Goal: Navigation & Orientation: Find specific page/section

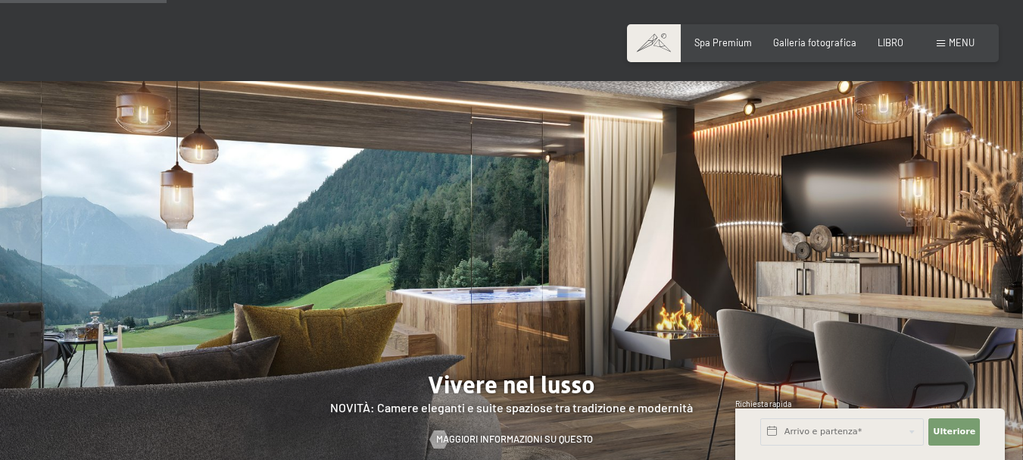
click at [939, 47] on div "menu" at bounding box center [956, 43] width 38 height 14
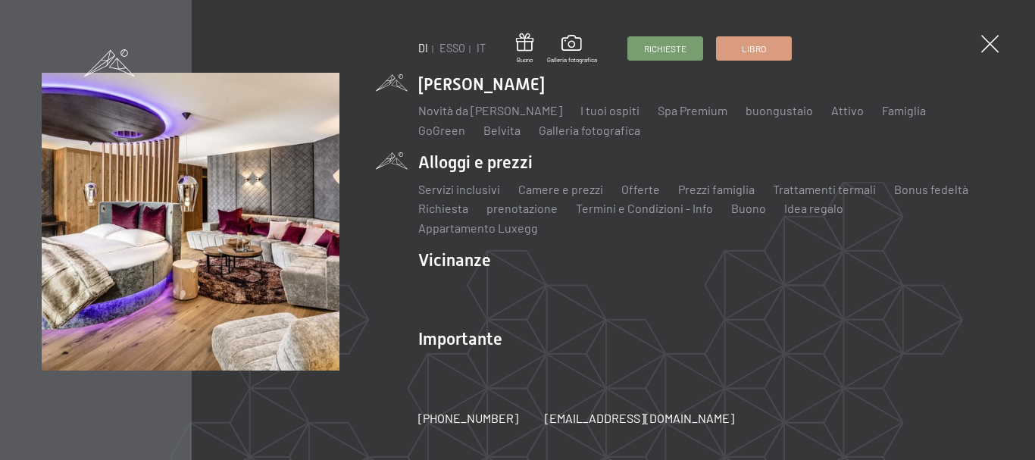
click at [467, 165] on li "Alloggi e prezzi Servizi inclusivi Camere e prezzi lista Offerte lista Prezzi f…" at bounding box center [705, 194] width 575 height 86
click at [541, 192] on font "Camere e prezzi" at bounding box center [560, 189] width 85 height 14
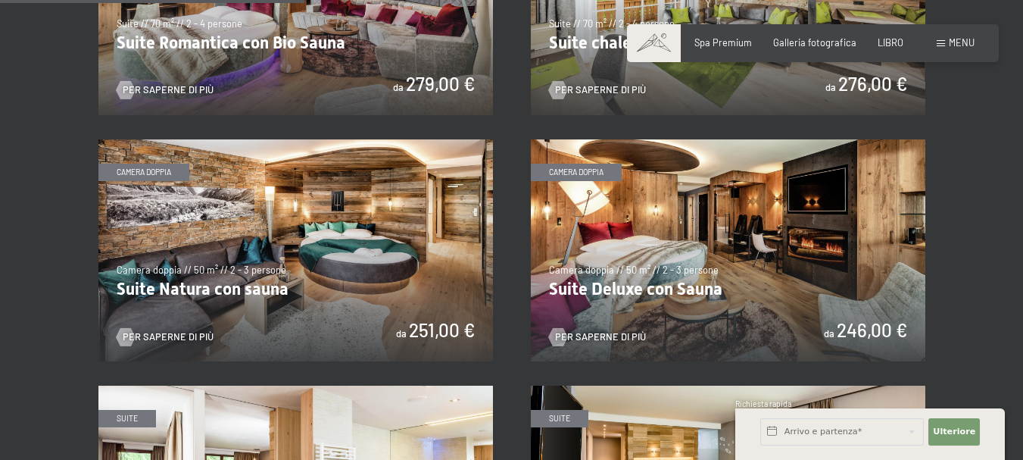
scroll to position [1212, 0]
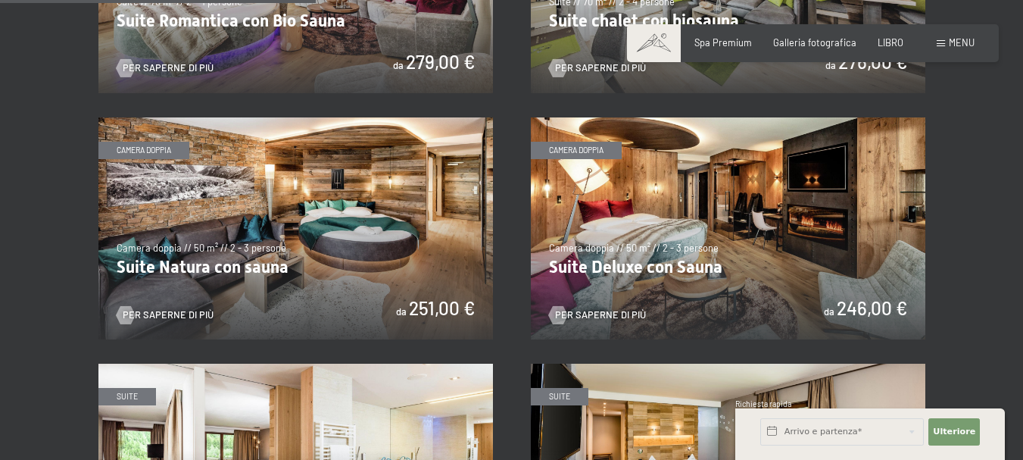
click at [148, 133] on img at bounding box center [295, 228] width 395 height 222
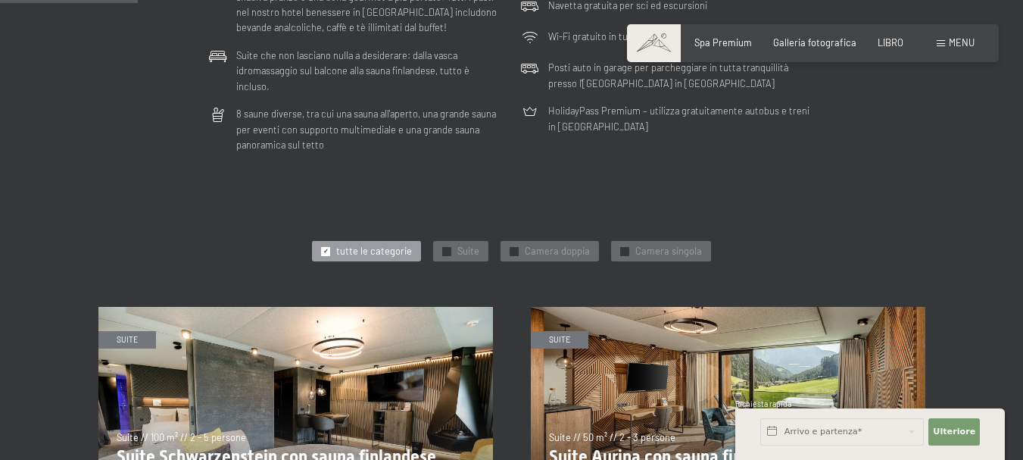
scroll to position [0, 0]
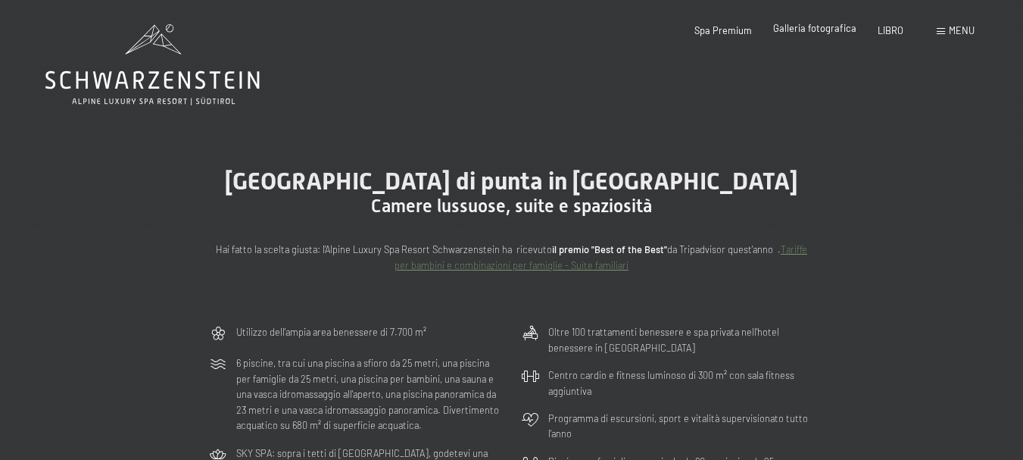
click at [807, 29] on font "Galleria fotografica" at bounding box center [814, 28] width 83 height 12
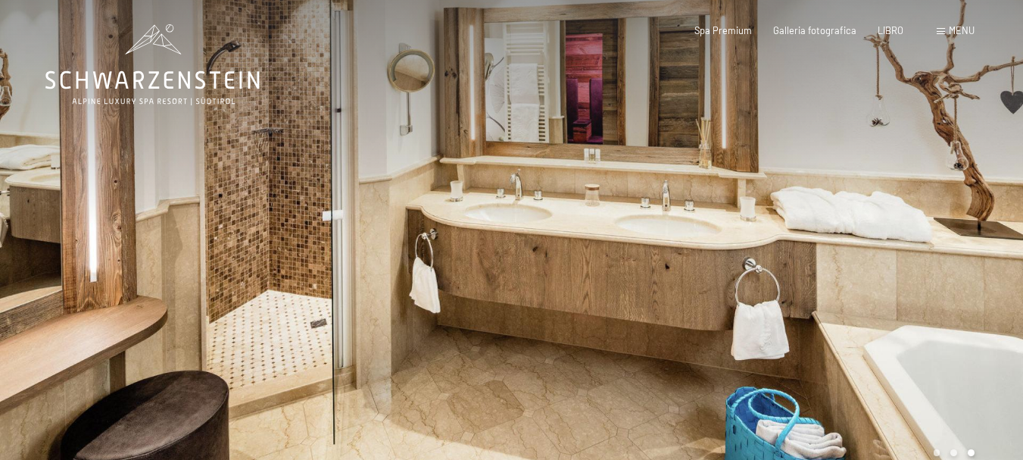
click at [986, 194] on div at bounding box center [768, 246] width 512 height 492
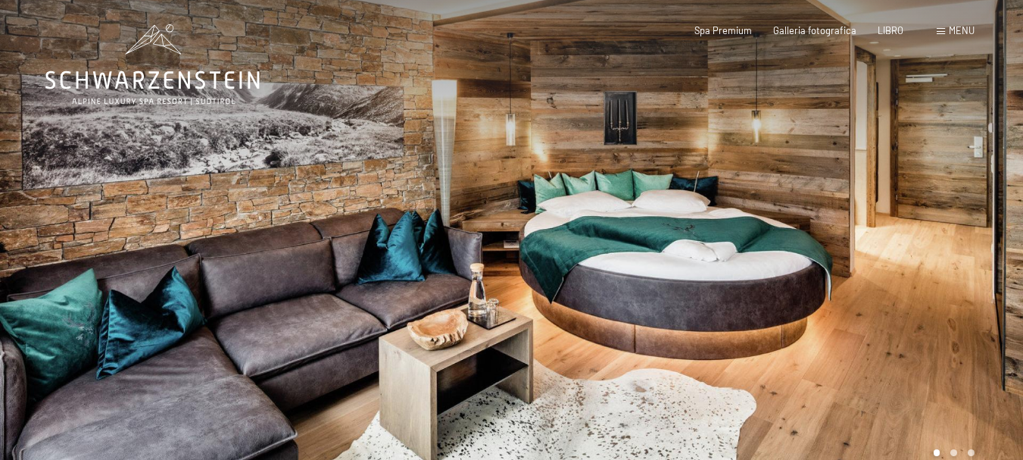
click at [986, 194] on div at bounding box center [768, 246] width 512 height 492
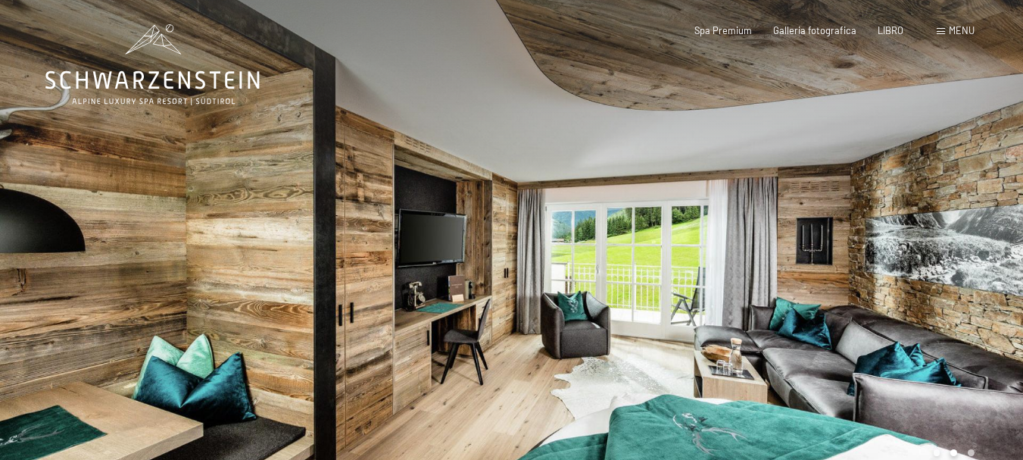
click at [985, 194] on div at bounding box center [768, 246] width 512 height 492
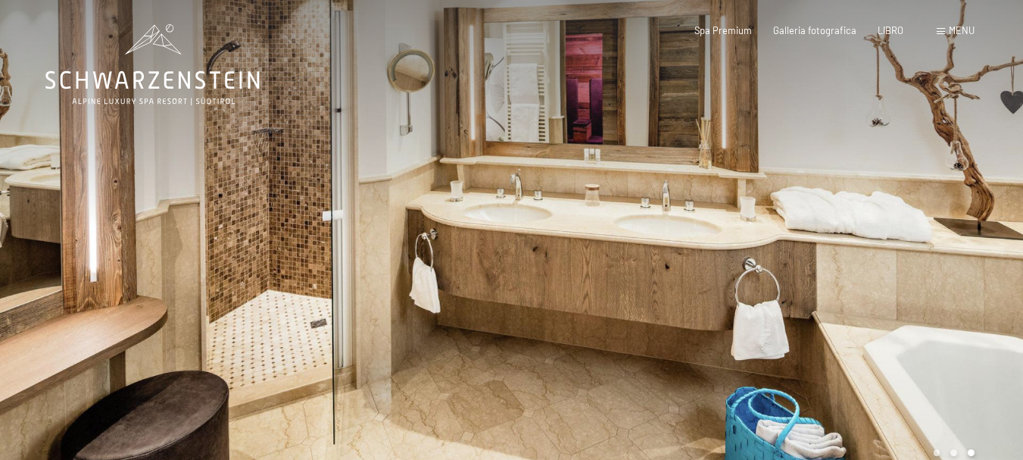
click at [985, 194] on div at bounding box center [768, 246] width 512 height 492
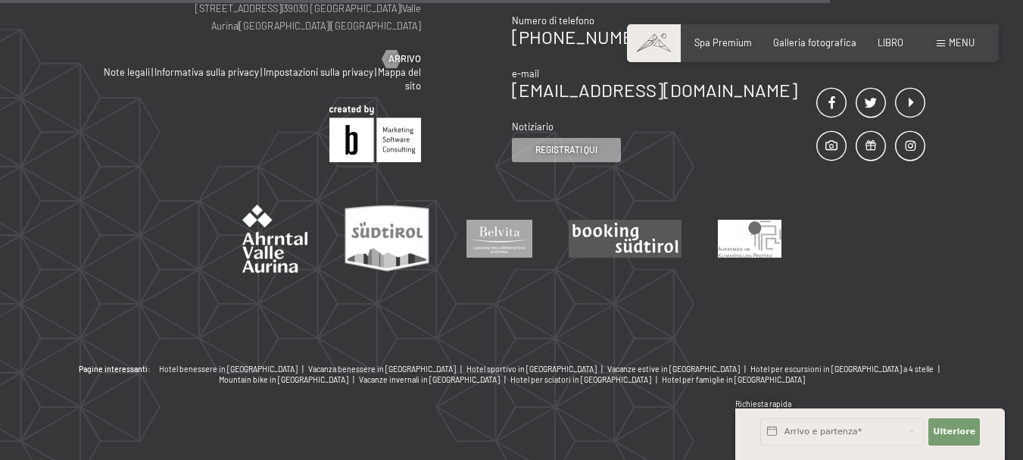
scroll to position [1022, 0]
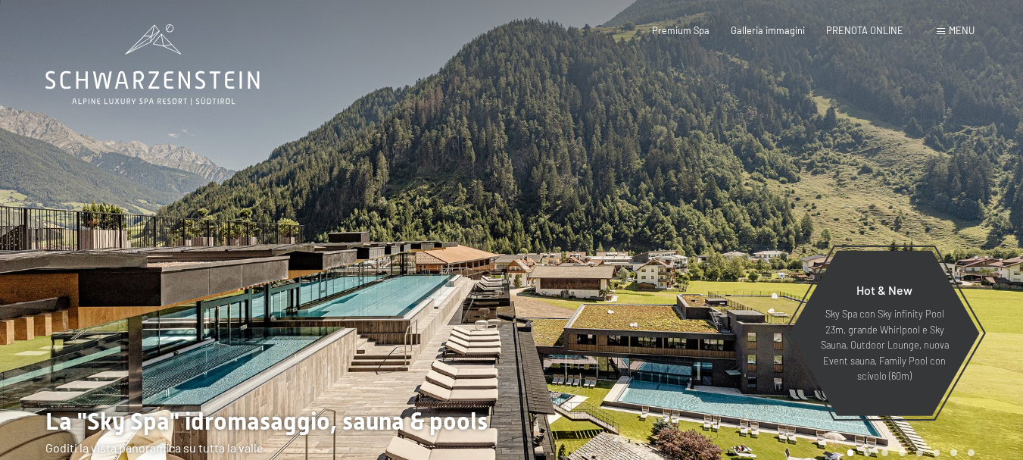
scroll to position [379, 0]
